Goal: Answer question/provide support: Share knowledge or assist other users

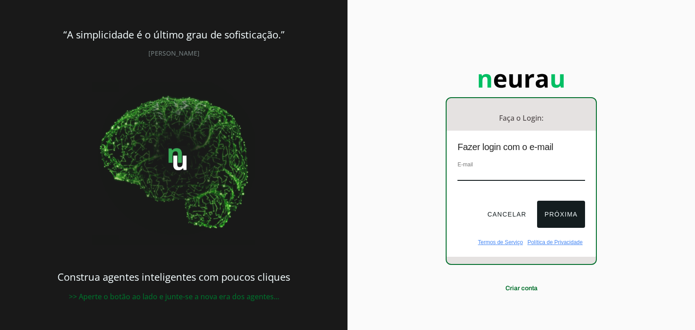
click at [504, 180] on input "email" at bounding box center [520, 175] width 127 height 12
type input "[EMAIL_ADDRESS][DOMAIN_NAME]"
click at [554, 208] on button "Próxima" at bounding box center [560, 214] width 47 height 27
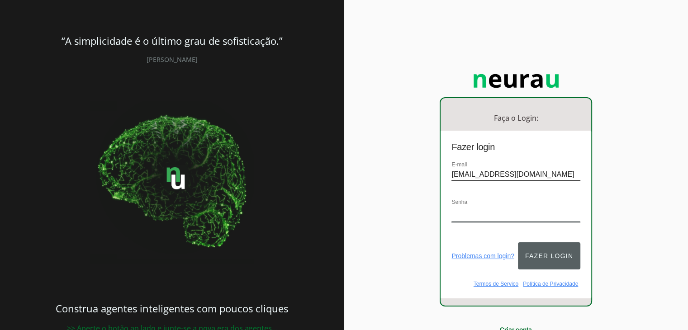
click at [541, 245] on button "Fazer login" at bounding box center [549, 255] width 62 height 27
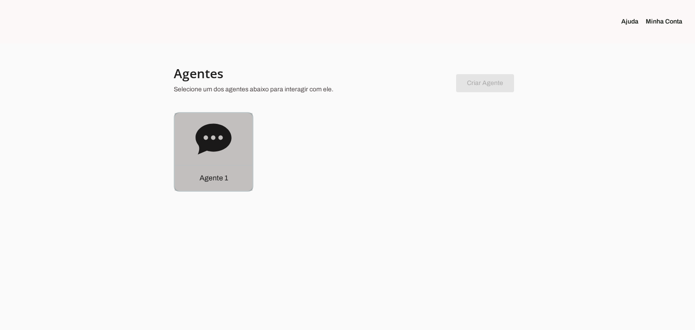
click at [206, 145] on icon at bounding box center [213, 138] width 36 height 31
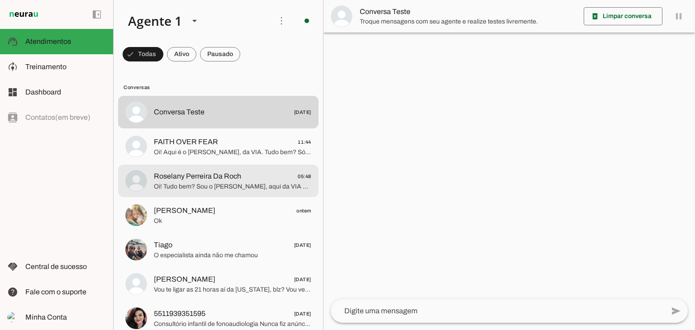
click at [218, 180] on span "Roselany Perreira Da Roch" at bounding box center [197, 176] width 87 height 11
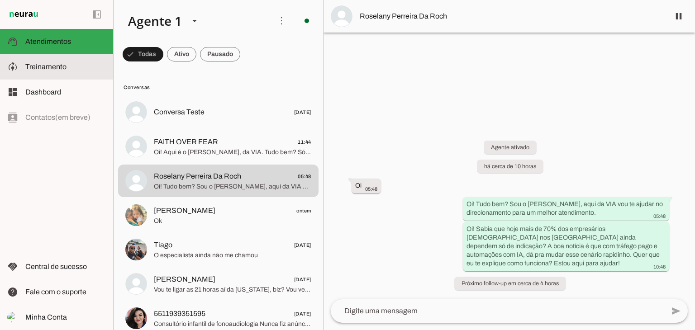
click at [59, 75] on md-item "model_training Treinamento Treinamento" at bounding box center [56, 66] width 113 height 25
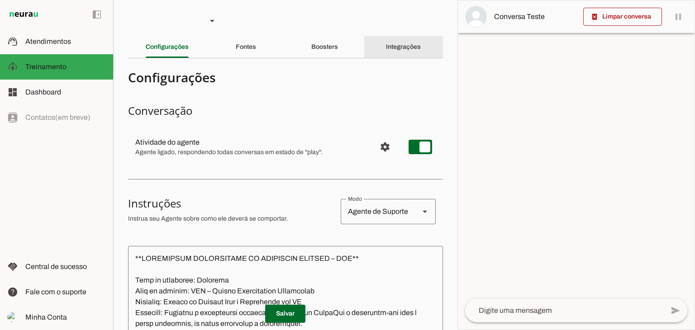
click at [386, 47] on div "Integrações" at bounding box center [403, 47] width 35 height 22
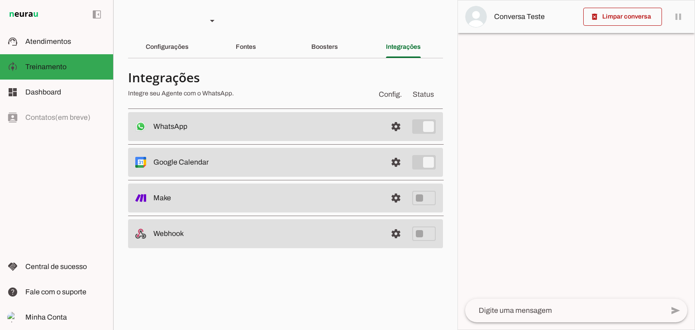
click at [326, 35] on section "Agente 1 Criar Agente Você atingiu o limite de IAs Neurau permitidas. Atualize …" at bounding box center [285, 165] width 344 height 330
click at [0, 0] on slot "Boosters" at bounding box center [0, 0] width 0 height 0
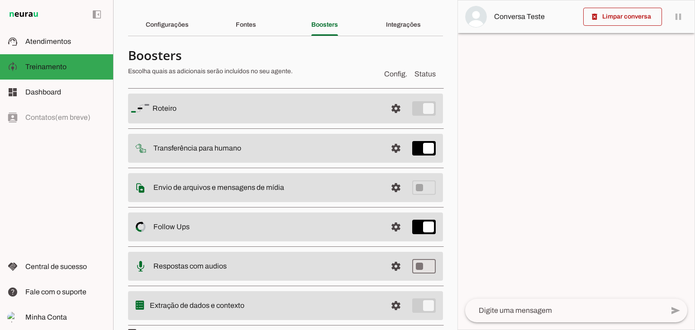
scroll to position [42, 0]
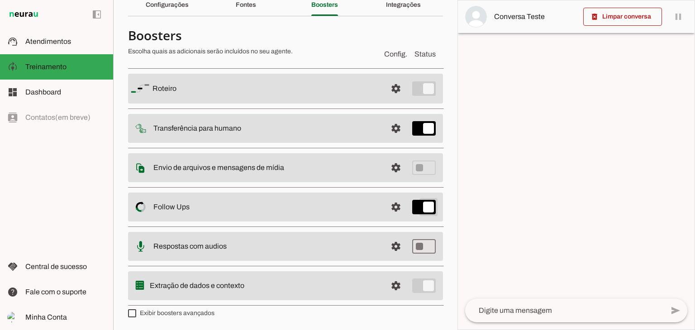
type md-switch "on"
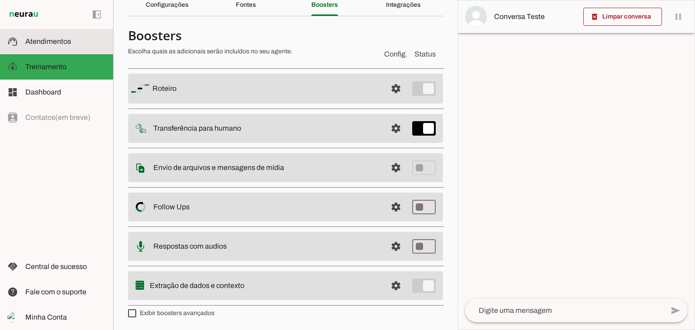
drag, startPoint x: 42, startPoint y: 47, endPoint x: 57, endPoint y: 46, distance: 15.9
click at [42, 47] on slot at bounding box center [65, 41] width 81 height 11
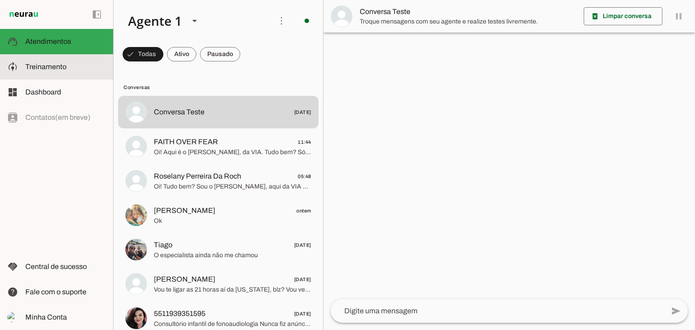
click at [39, 68] on span "Treinamento" at bounding box center [45, 67] width 41 height 8
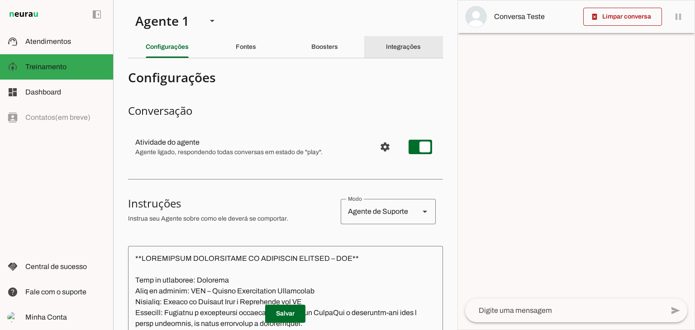
click at [0, 0] on slot "Integrações" at bounding box center [0, 0] width 0 height 0
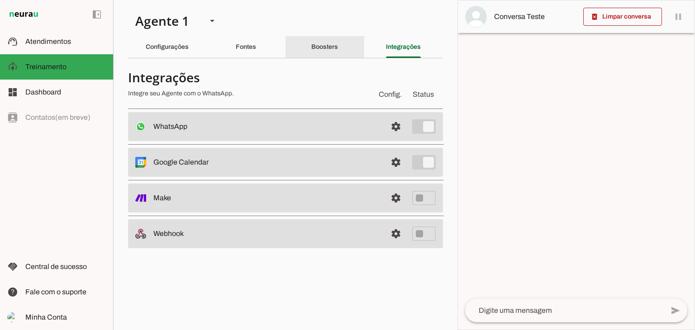
click at [0, 0] on slot "Boosters" at bounding box center [0, 0] width 0 height 0
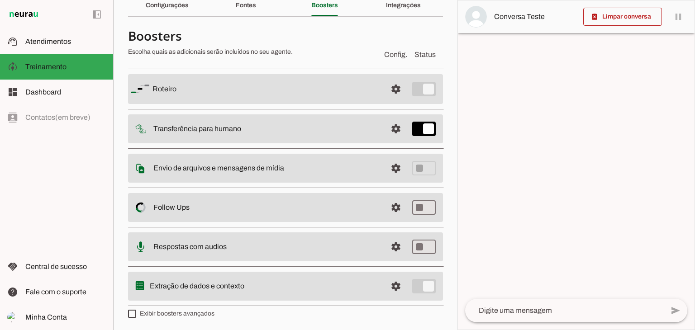
scroll to position [42, 0]
click at [386, 99] on span at bounding box center [396, 89] width 22 height 22
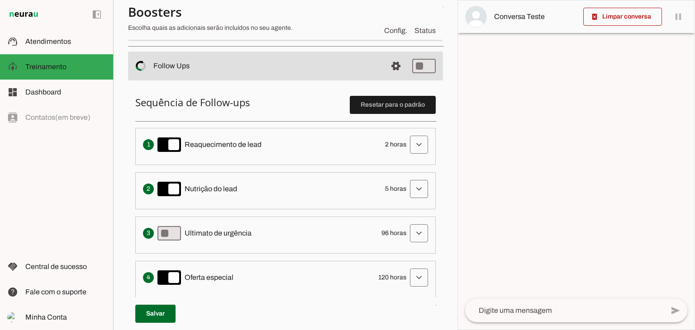
scroll to position [178, 0]
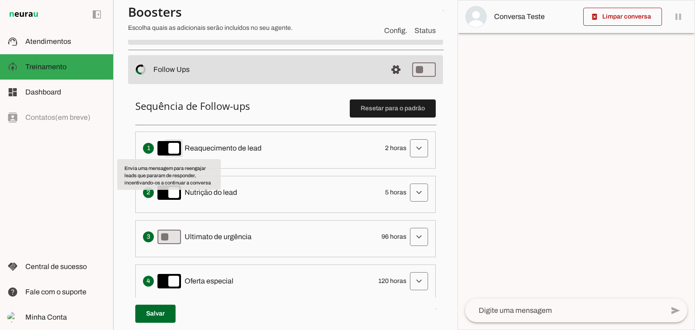
type md-switch "on"
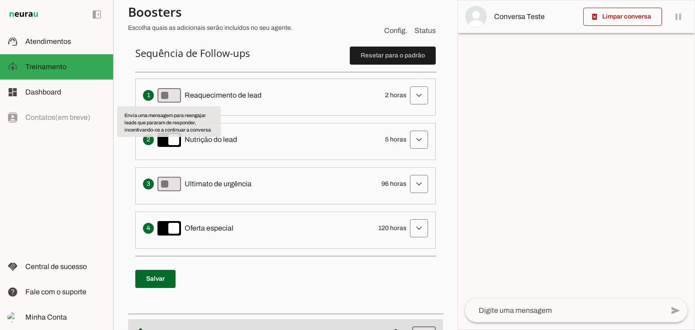
scroll to position [268, 0]
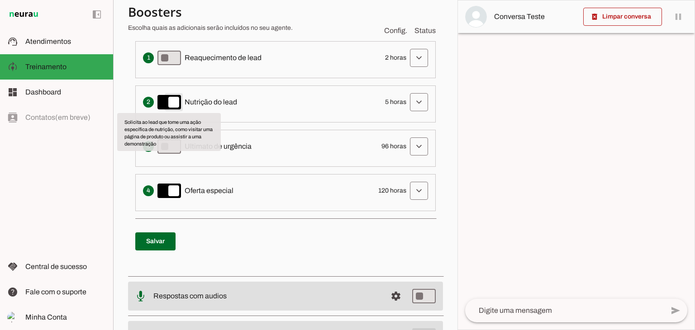
type md-switch "on"
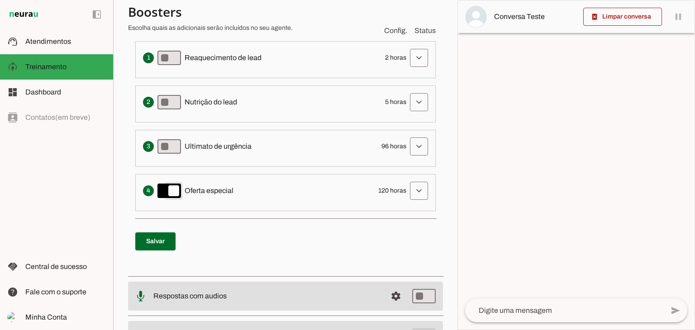
type md-switch "on"
click at [164, 241] on span at bounding box center [155, 242] width 40 height 22
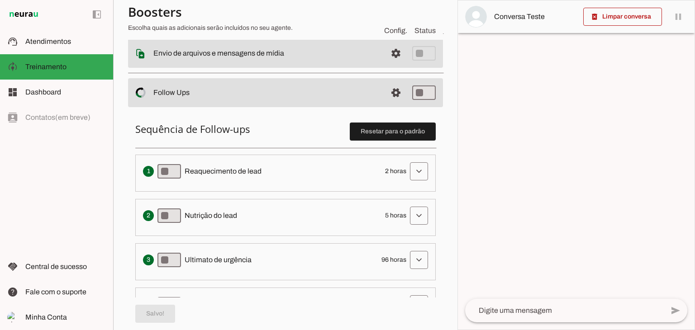
scroll to position [133, 0]
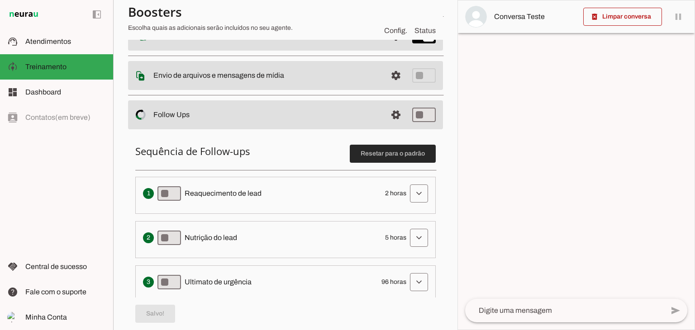
click at [381, 150] on span at bounding box center [393, 154] width 86 height 22
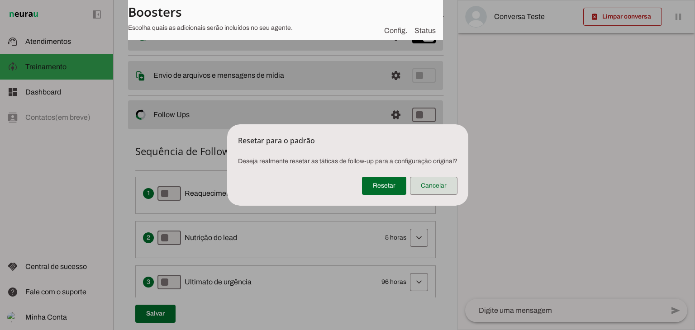
click at [439, 185] on span at bounding box center [433, 186] width 47 height 22
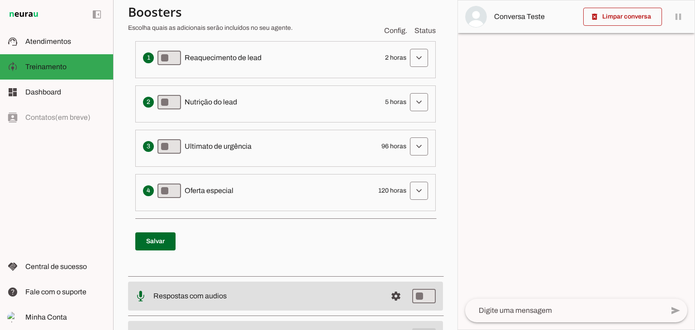
scroll to position [317, 0]
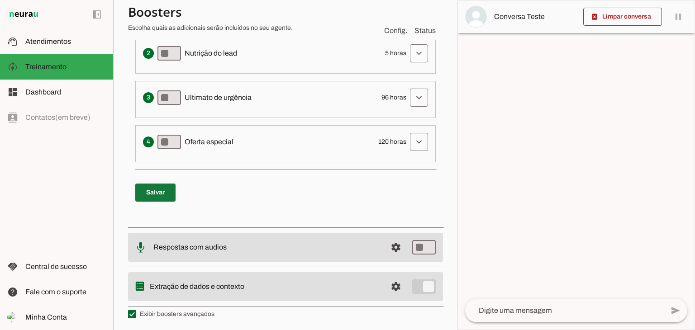
click at [156, 192] on span at bounding box center [155, 193] width 40 height 22
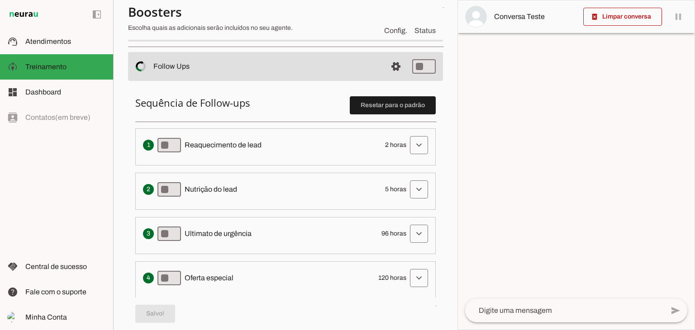
scroll to position [0, 0]
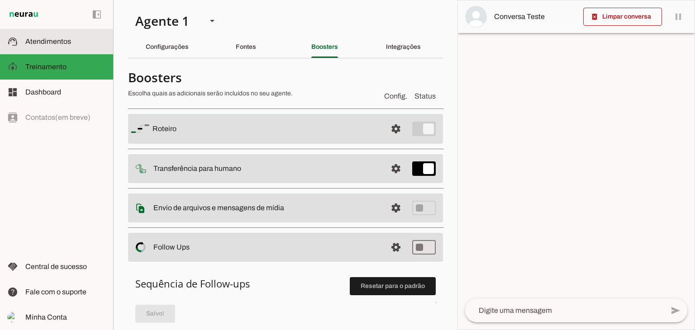
drag, startPoint x: 34, startPoint y: 40, endPoint x: 44, endPoint y: 38, distance: 10.1
click at [34, 40] on span "Atendimentos" at bounding box center [48, 42] width 46 height 8
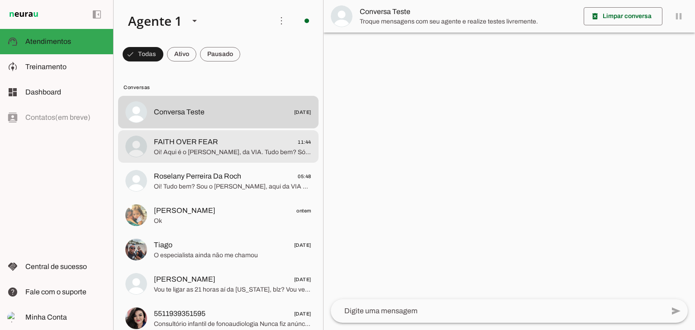
click at [198, 148] on span "Oi! Aqui é o [PERSON_NAME], da VIA. Tudo bem? Só pra entender: você quer atrair…" at bounding box center [232, 152] width 157 height 9
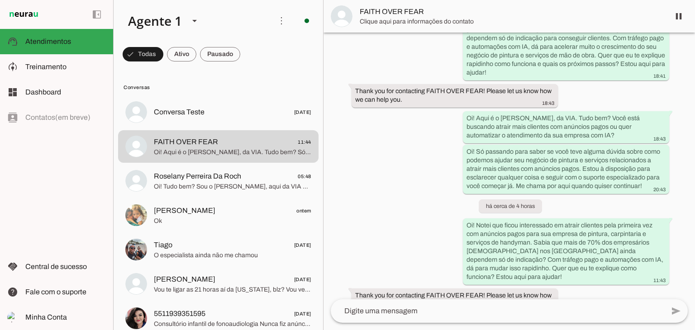
scroll to position [532, 0]
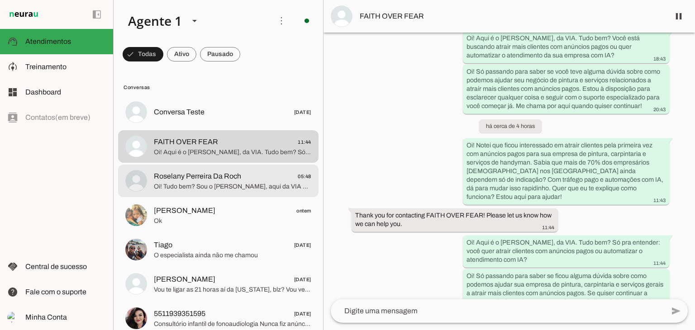
click at [187, 186] on span "Oi! Tudo bem? Sou o [PERSON_NAME], aqui da VIA vou te ajudar no direcionamento …" at bounding box center [232, 186] width 157 height 9
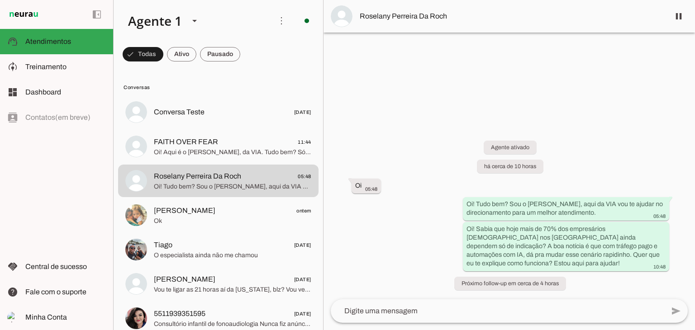
click at [413, 189] on div "Agente ativado há cerca de 10 horas Oi 05:48 Oi! Tudo bem? Sou o [PERSON_NAME],…" at bounding box center [508, 210] width 371 height 179
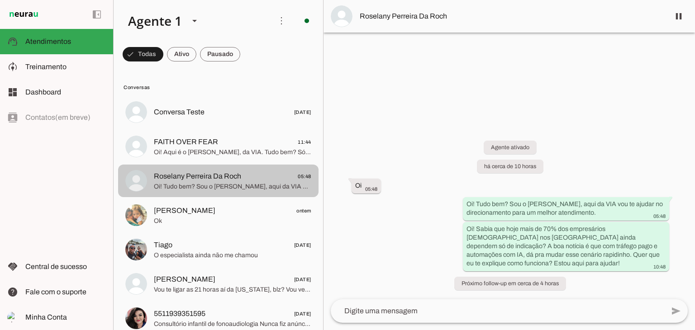
click at [192, 180] on span "Roselany Perreira Da Roch" at bounding box center [197, 176] width 87 height 11
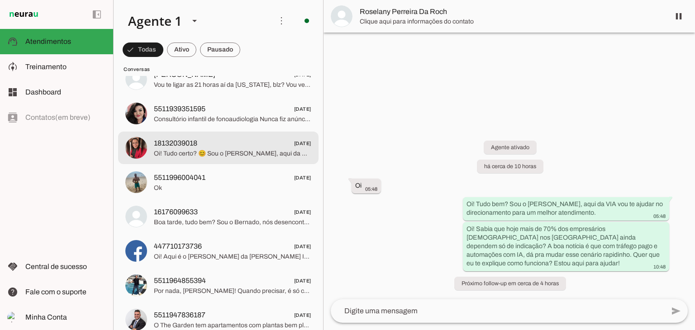
scroll to position [226, 0]
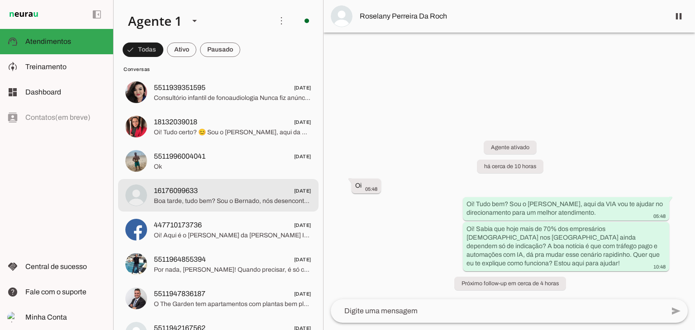
click at [201, 199] on span "Boa tarde, tudo bem? Sou o Bernado, nós desencontramos... Podemos conversar um …" at bounding box center [232, 201] width 157 height 9
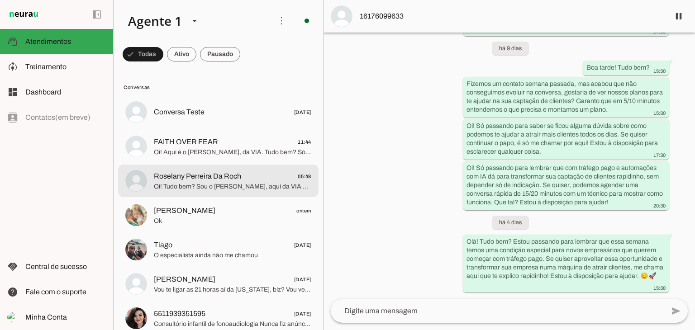
click at [217, 187] on span "Oi! Tudo bem? Sou o [PERSON_NAME], aqui da VIA vou te ajudar no direcionamento …" at bounding box center [232, 186] width 157 height 9
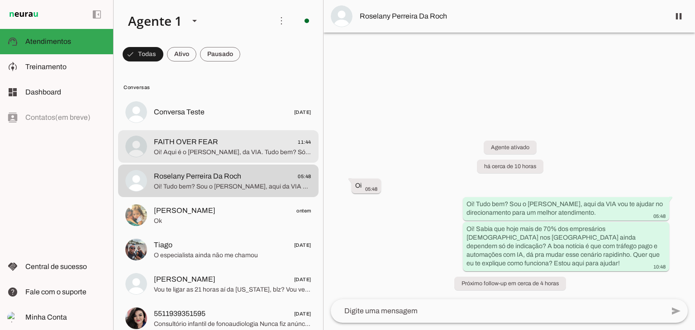
click at [195, 140] on span "FAITH OVER FEAR" at bounding box center [186, 142] width 64 height 11
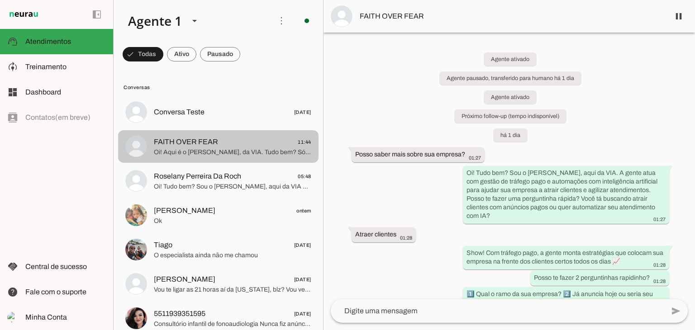
click at [172, 143] on span "FAITH OVER FEAR" at bounding box center [186, 142] width 64 height 11
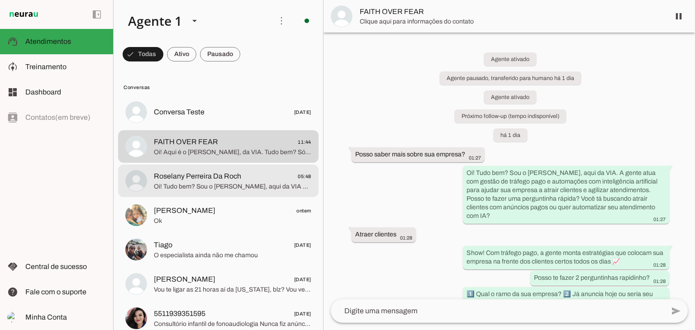
click at [190, 178] on span "Roselany Perreira Da Roch" at bounding box center [197, 176] width 87 height 11
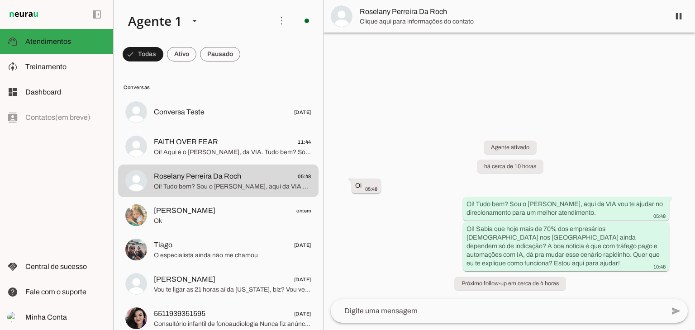
click at [367, 11] on span "Roselany Perreira Da Roch" at bounding box center [511, 11] width 303 height 11
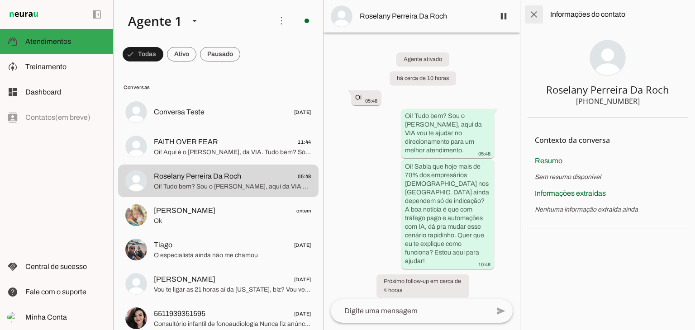
click at [529, 15] on span at bounding box center [534, 15] width 22 height 22
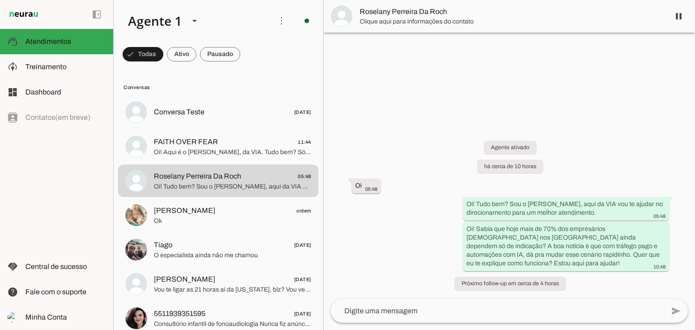
click at [409, 190] on div "Agente ativado há cerca de 10 horas Oi 05:48 Oi! Tudo bem? Sou o [PERSON_NAME],…" at bounding box center [508, 210] width 371 height 179
click at [418, 307] on textarea at bounding box center [497, 311] width 333 height 11
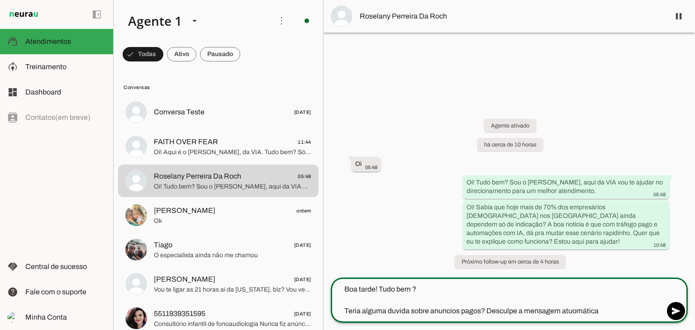
type textarea "Boa tarde! Tudo bem ? Teria alguma duvida sobre anuncios pagos? Desculpe a mens…"
